Goal: Task Accomplishment & Management: Manage account settings

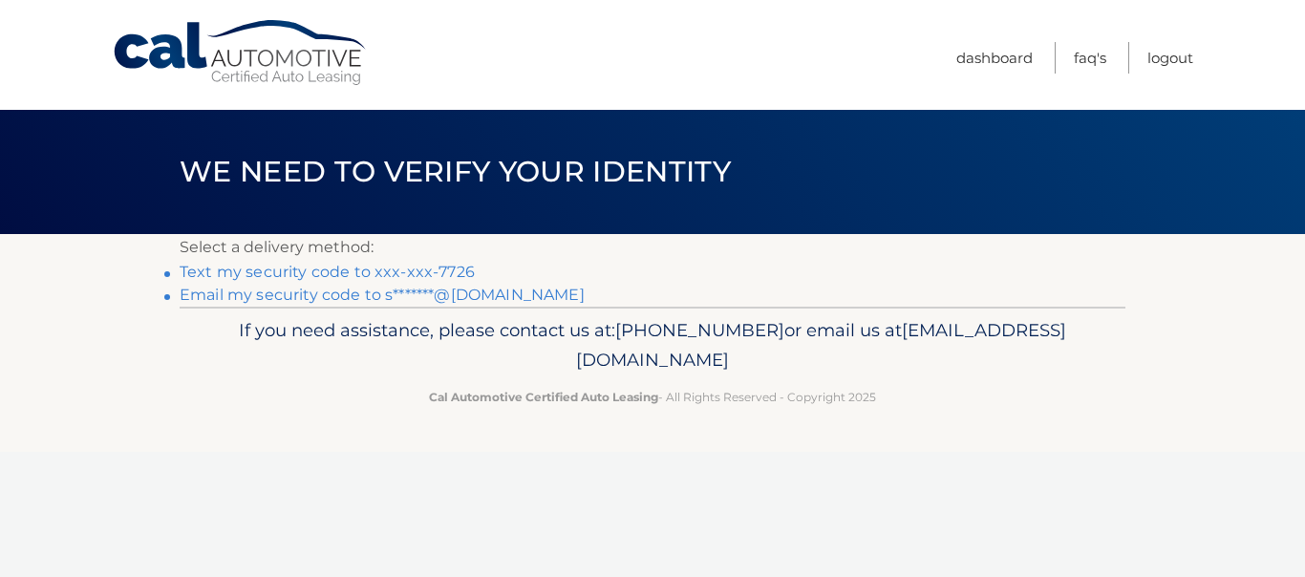
click at [454, 269] on link "Text my security code to xxx-xxx-7726" at bounding box center [327, 272] width 295 height 18
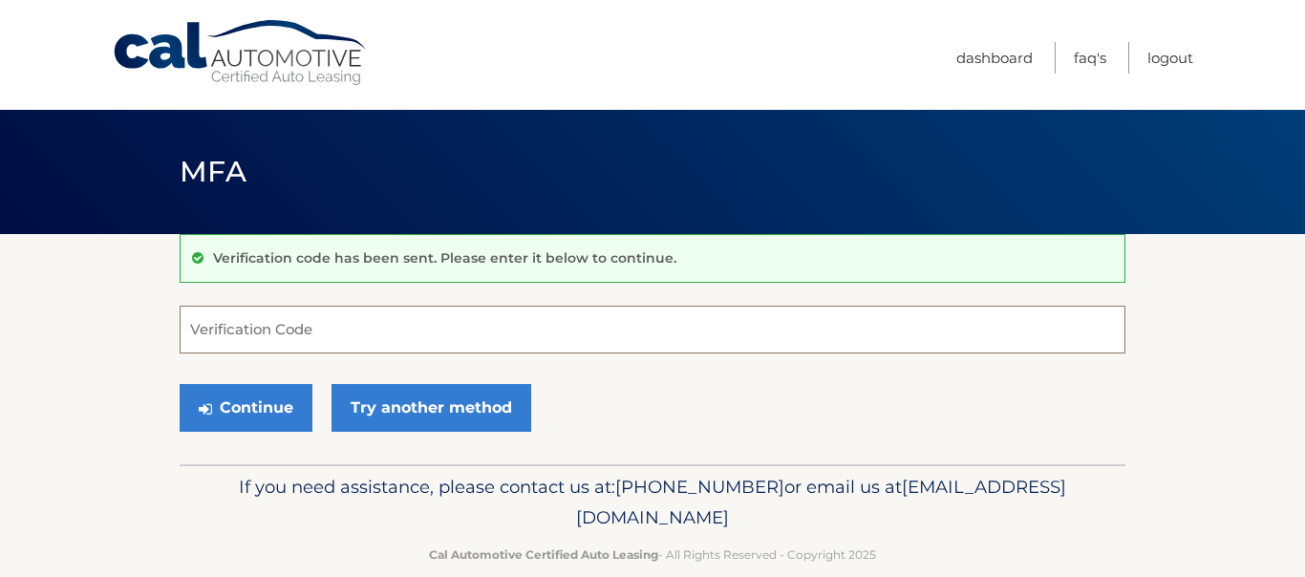
click at [406, 334] on input "Verification Code" at bounding box center [653, 330] width 946 height 48
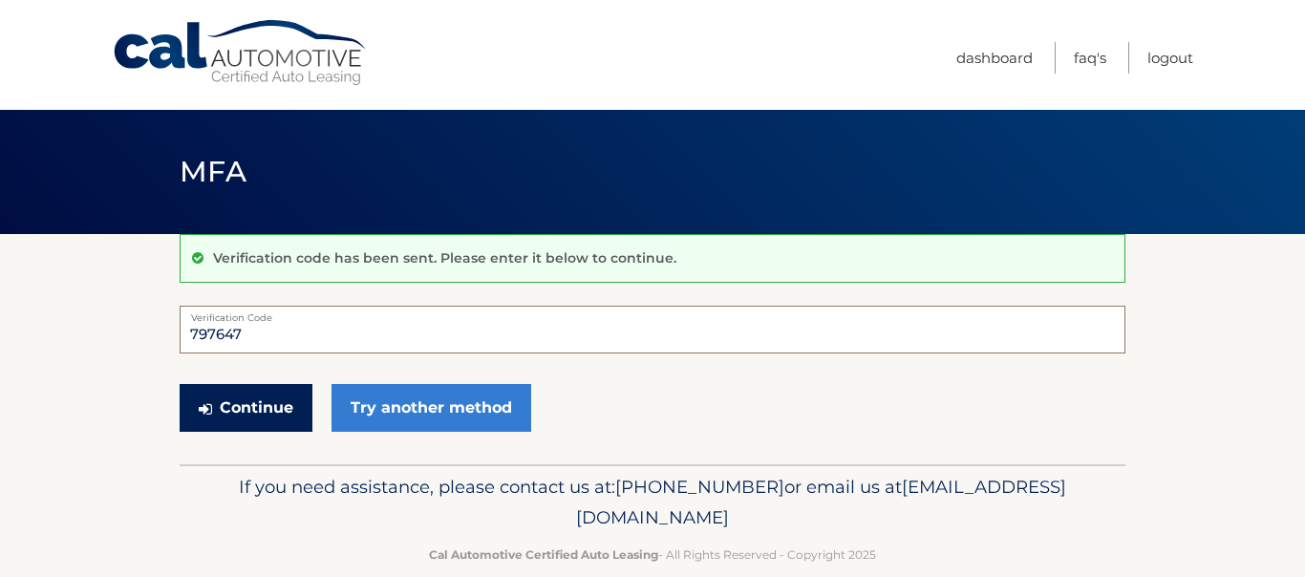
type input "797647"
click at [258, 407] on button "Continue" at bounding box center [246, 408] width 133 height 48
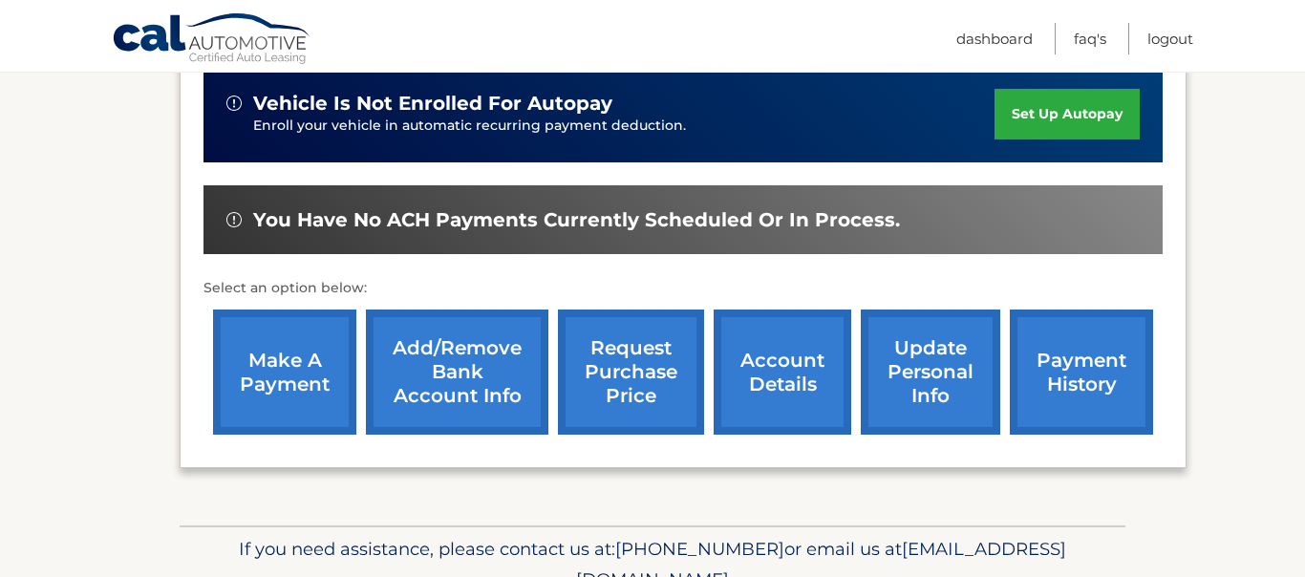
scroll to position [488, 0]
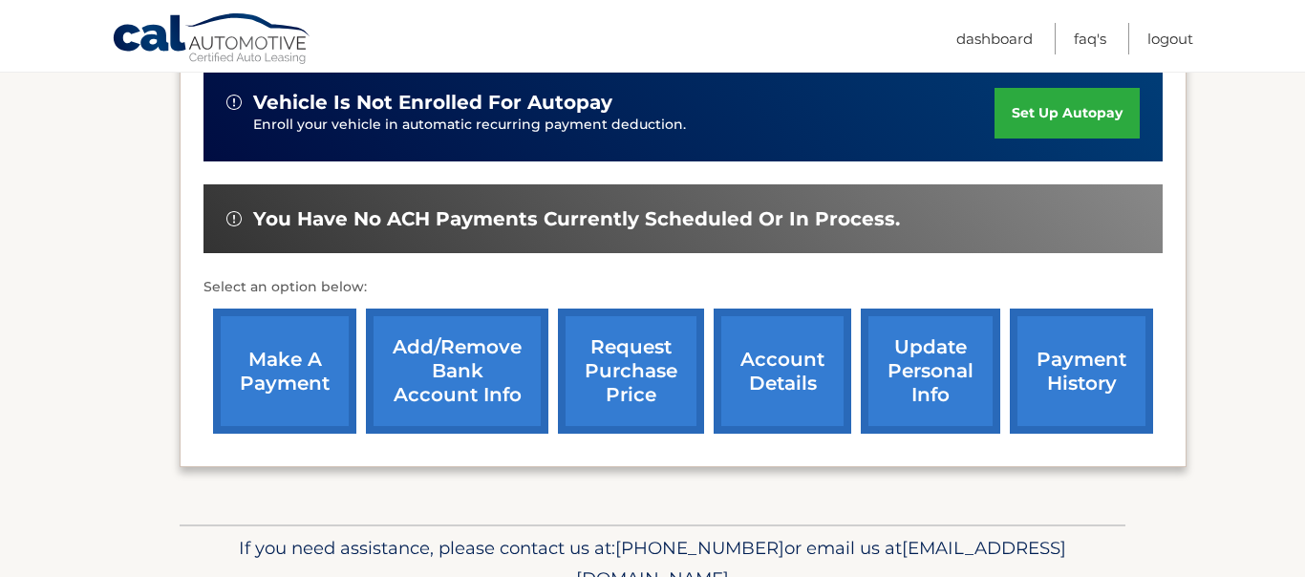
click at [275, 362] on link "make a payment" at bounding box center [284, 371] width 143 height 125
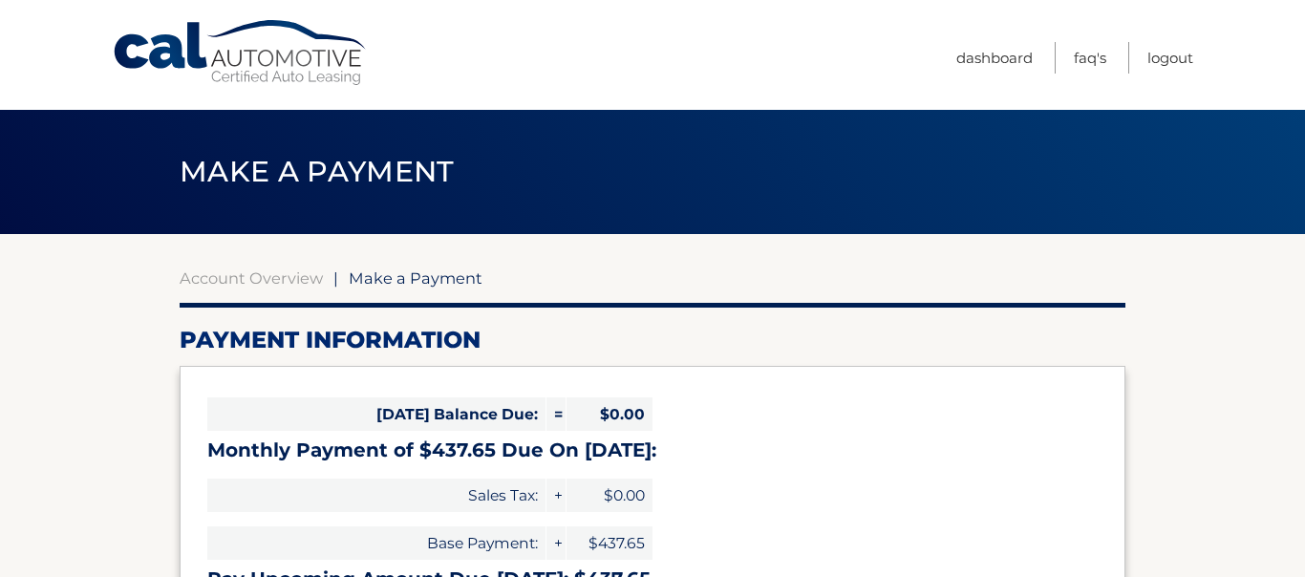
select select "ZGZlN2M5NDAtNTA1NS00MjczLTlkYzUtOGIwMGE3MTNkYTc1"
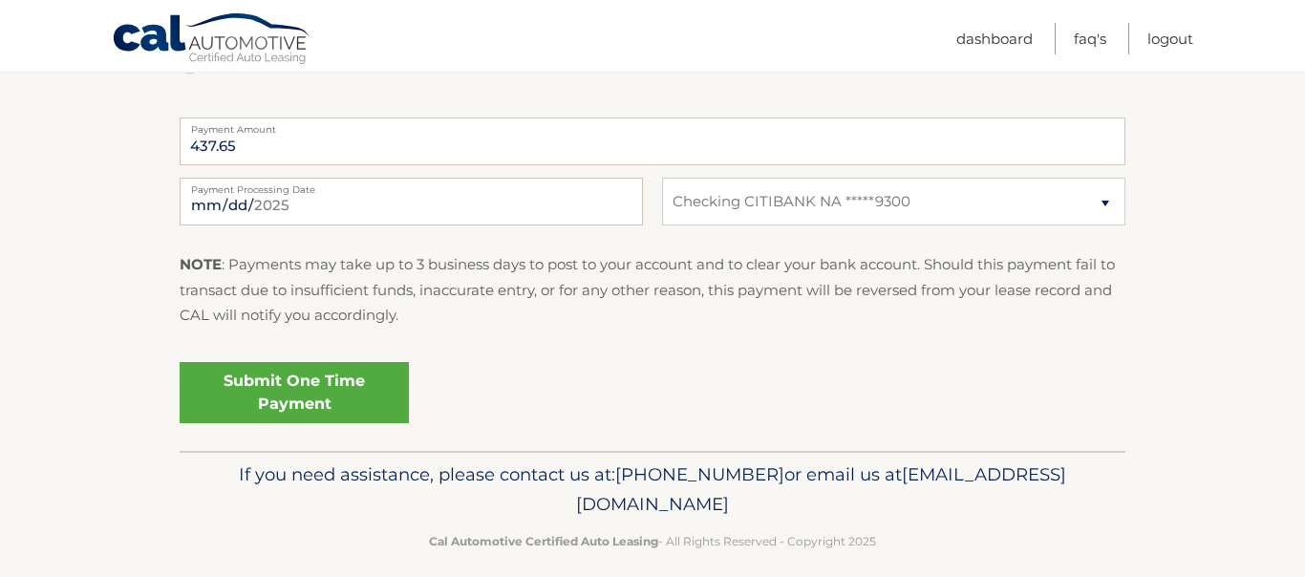
scroll to position [788, 0]
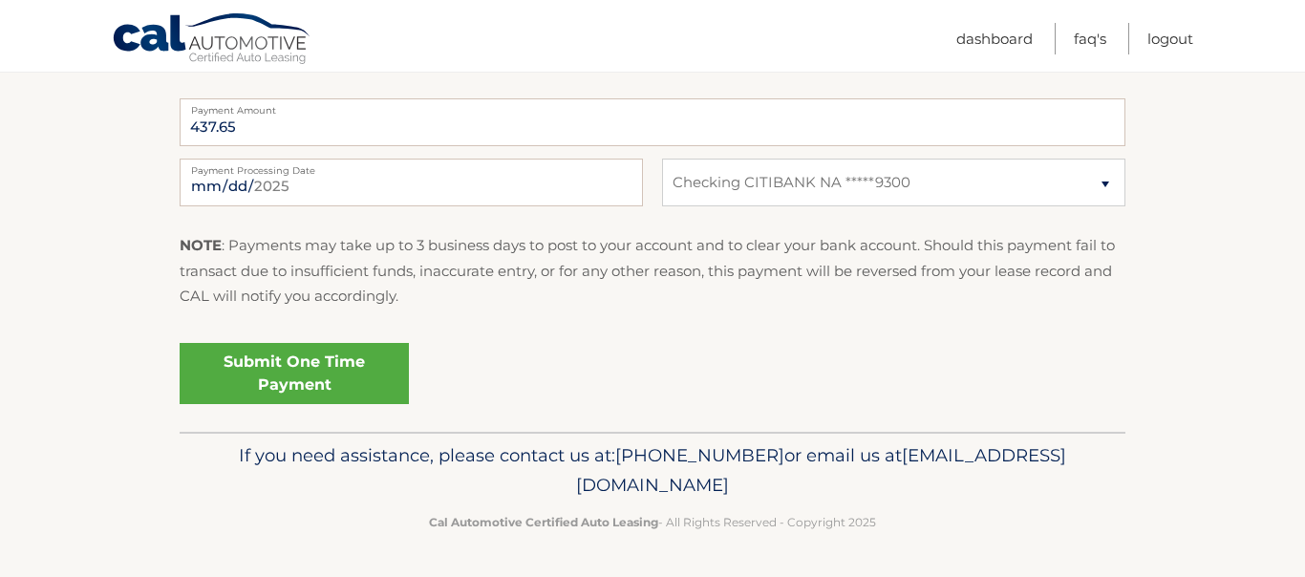
click at [290, 372] on link "Submit One Time Payment" at bounding box center [294, 373] width 229 height 61
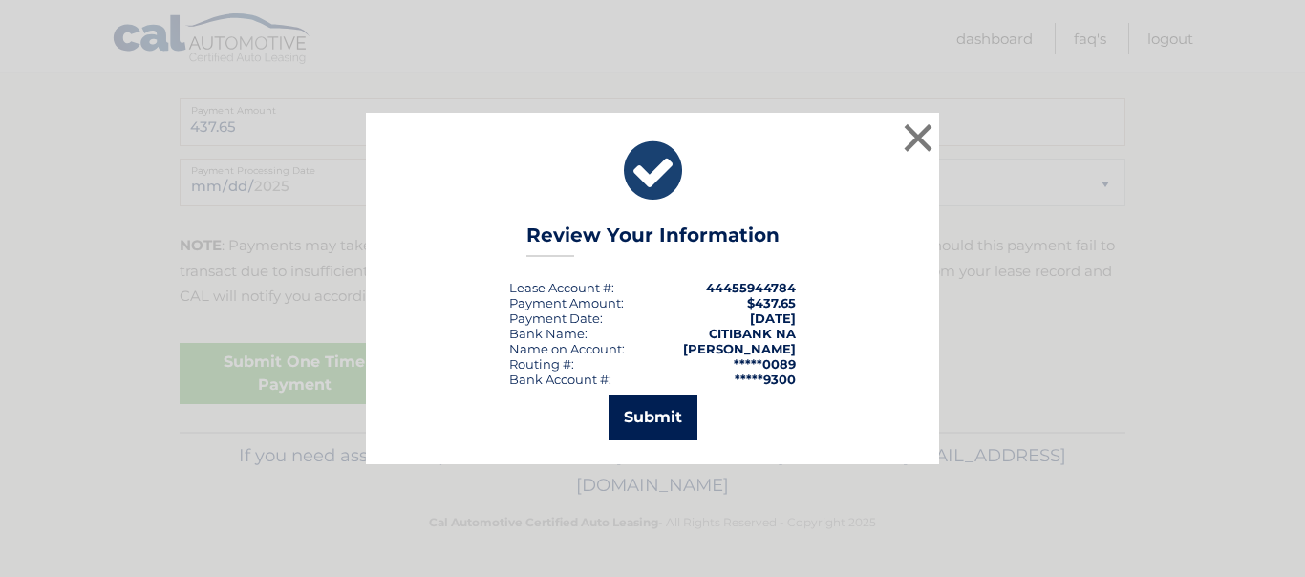
click at [657, 409] on button "Submit" at bounding box center [653, 418] width 89 height 46
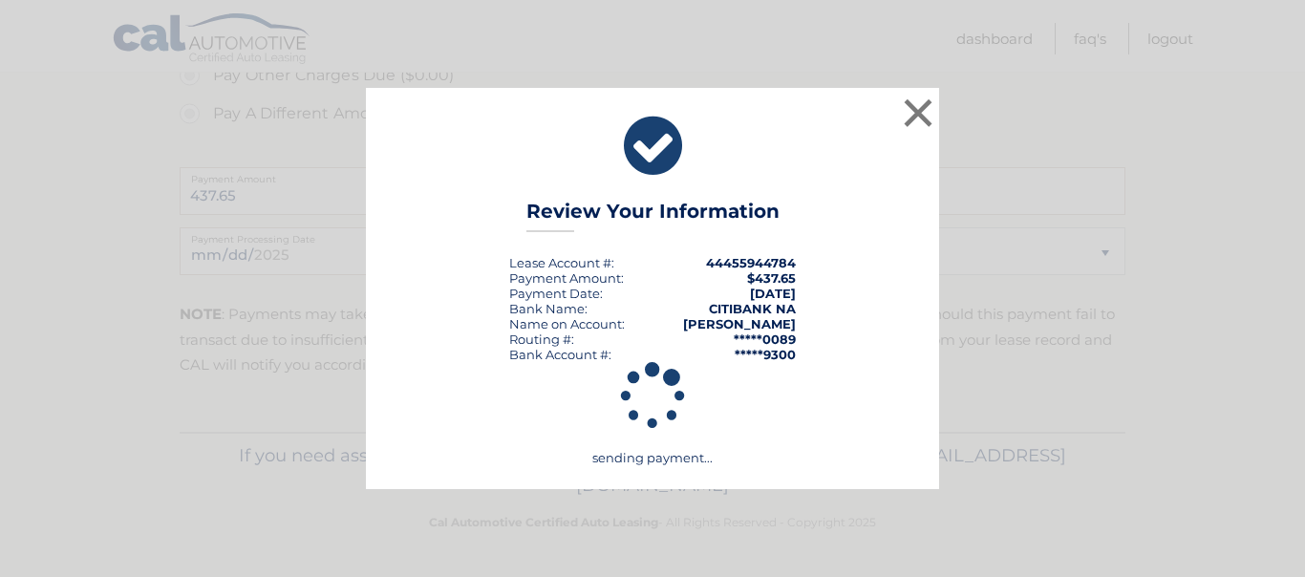
scroll to position [719, 0]
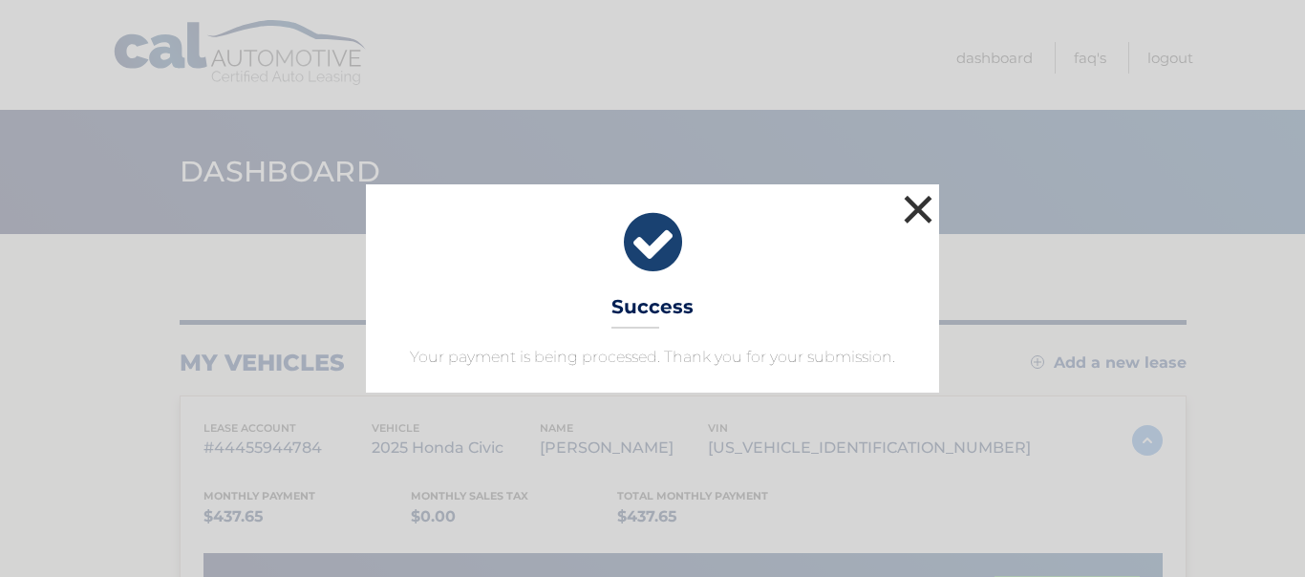
click at [920, 212] on button "×" at bounding box center [918, 209] width 38 height 38
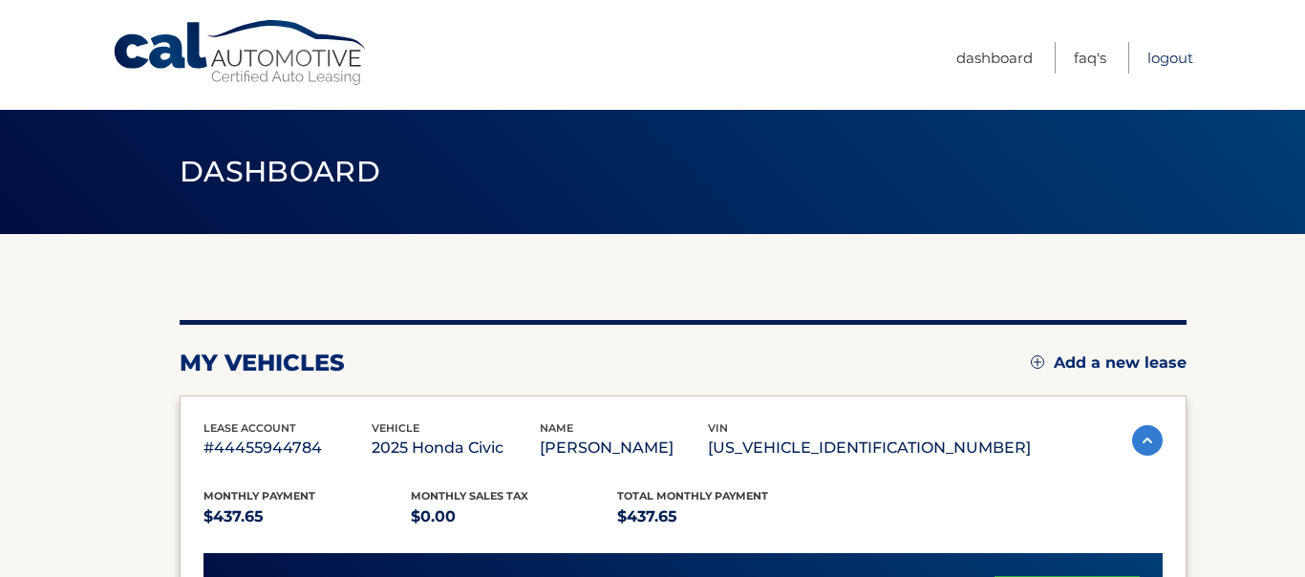
click at [1165, 61] on link "Logout" at bounding box center [1171, 58] width 46 height 32
